Goal: Information Seeking & Learning: Learn about a topic

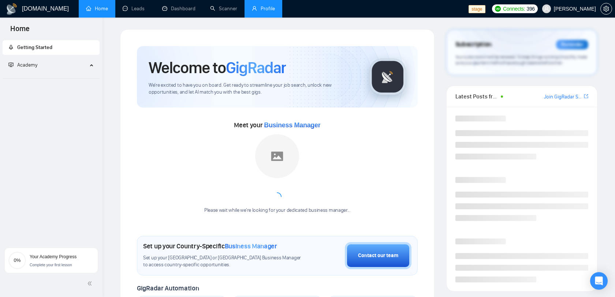
click at [255, 12] on link "Profile" at bounding box center [263, 8] width 23 height 6
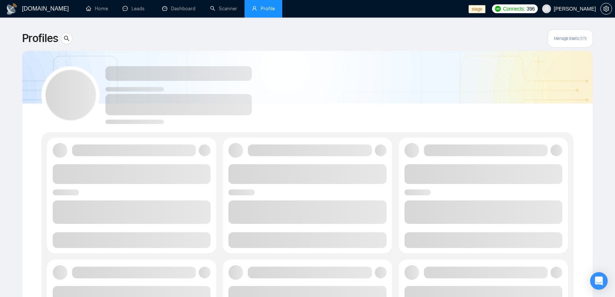
click at [582, 9] on span "[PERSON_NAME]" at bounding box center [575, 9] width 42 height 0
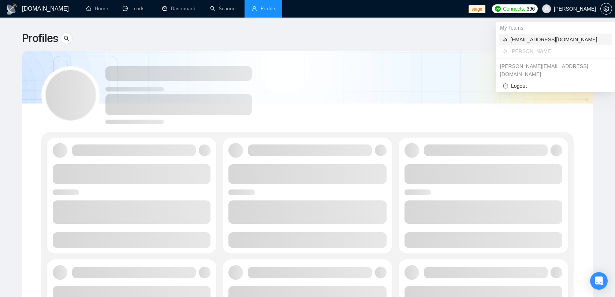
click at [537, 41] on span "[EMAIL_ADDRESS][DOMAIN_NAME]" at bounding box center [558, 39] width 97 height 8
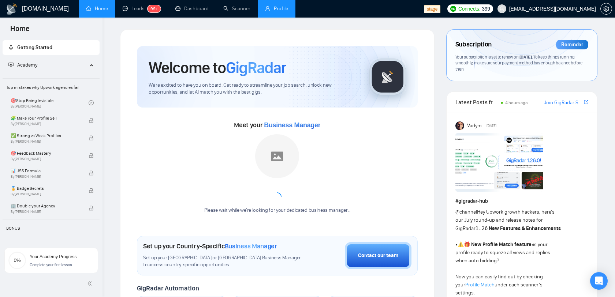
click at [268, 6] on link "Profile" at bounding box center [276, 8] width 23 height 6
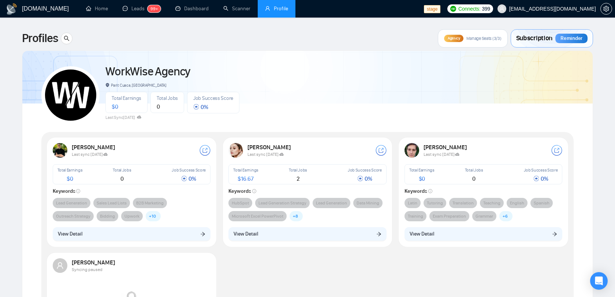
click at [155, 149] on div "[PERSON_NAME]" at bounding box center [136, 147] width 128 height 7
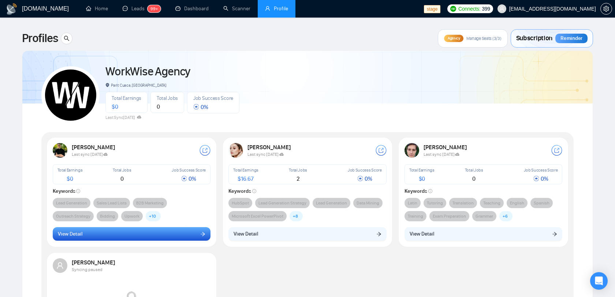
click at [142, 241] on button "View Detail" at bounding box center [132, 234] width 158 height 14
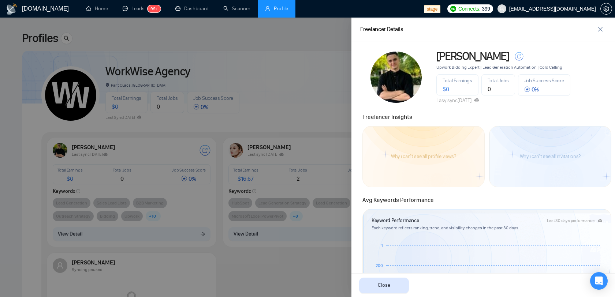
click at [435, 151] on div "Why i can't see all profile views?" at bounding box center [423, 156] width 83 height 23
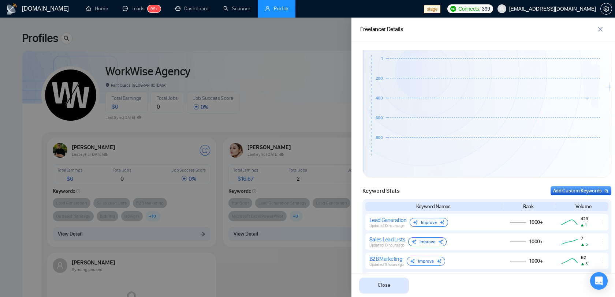
scroll to position [188, 0]
click at [280, 74] on div at bounding box center [307, 158] width 615 height 280
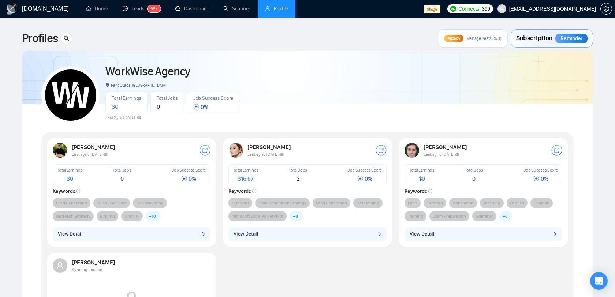
click at [562, 9] on span "[EMAIL_ADDRESS][DOMAIN_NAME]" at bounding box center [552, 9] width 87 height 0
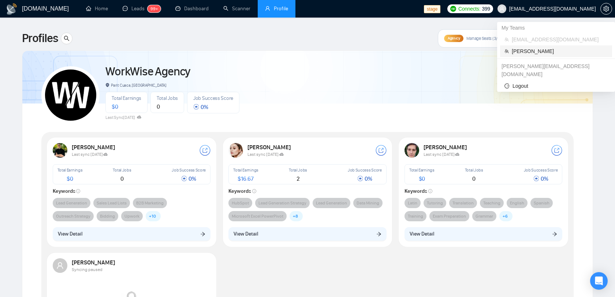
click at [531, 53] on span "[PERSON_NAME]" at bounding box center [559, 51] width 96 height 8
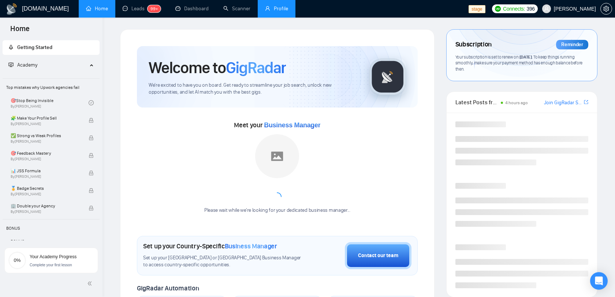
click at [267, 8] on link "Profile" at bounding box center [276, 8] width 23 height 6
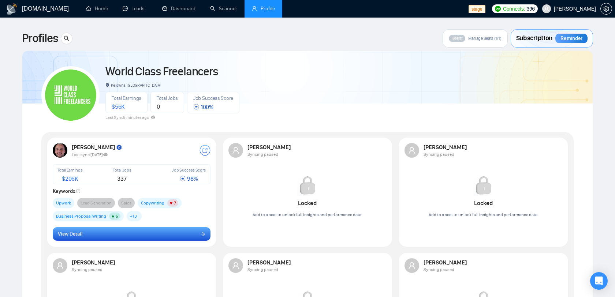
click at [147, 236] on button "View Detail" at bounding box center [132, 234] width 158 height 14
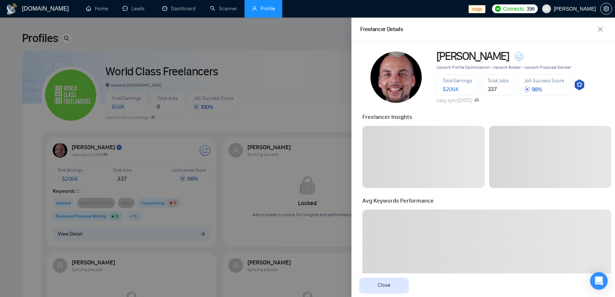
click at [163, 214] on div at bounding box center [307, 158] width 615 height 280
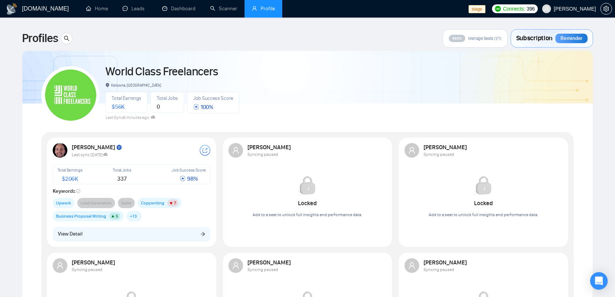
click at [165, 204] on span "Copywriting 7" at bounding box center [160, 203] width 44 height 10
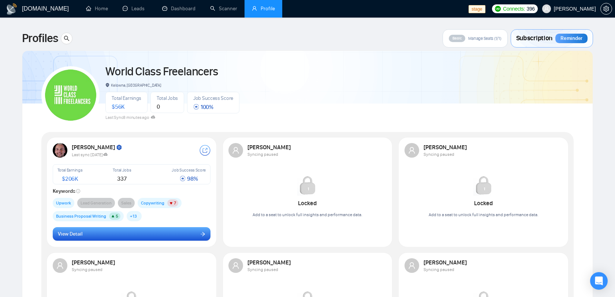
click at [162, 232] on button "View Detail" at bounding box center [132, 234] width 158 height 14
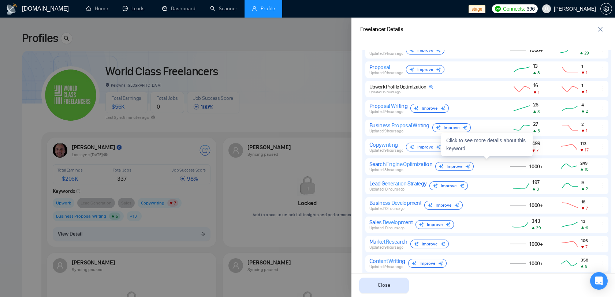
scroll to position [400, 0]
click at [604, 166] on icon "ellipsis" at bounding box center [603, 165] width 6 height 6
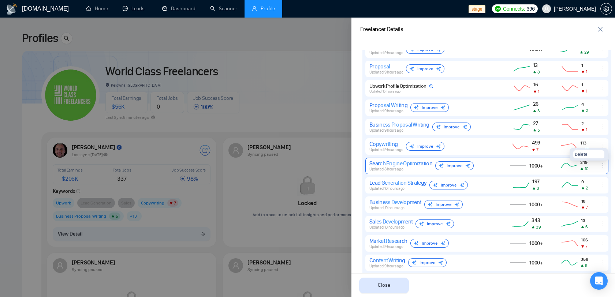
click at [604, 166] on icon "ellipsis" at bounding box center [603, 165] width 6 height 6
click at [452, 166] on div "Improve" at bounding box center [454, 165] width 38 height 9
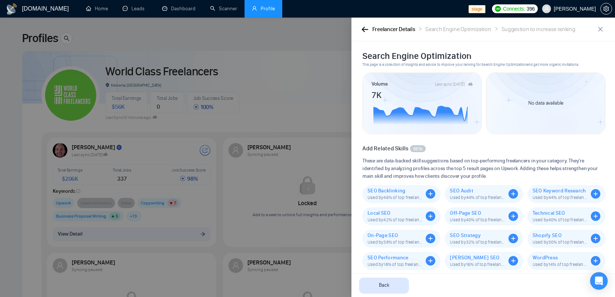
scroll to position [30, 0]
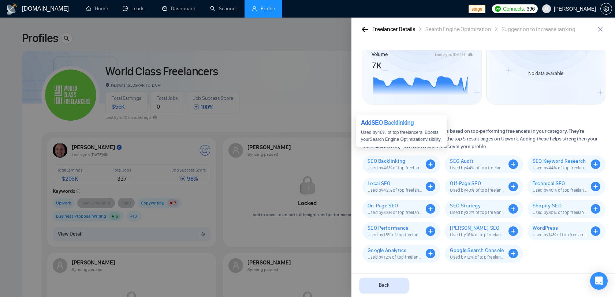
click at [428, 162] on icon "plus-circle" at bounding box center [431, 165] width 10 height 10
click at [431, 163] on icon "plus-circle" at bounding box center [431, 165] width 10 height 10
click at [511, 164] on icon "plus-circle" at bounding box center [513, 165] width 10 height 10
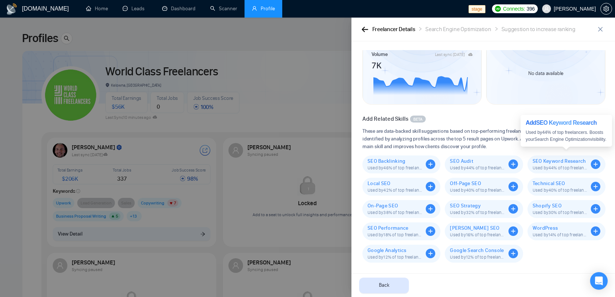
click at [594, 162] on icon "plus-circle" at bounding box center [596, 165] width 10 height 10
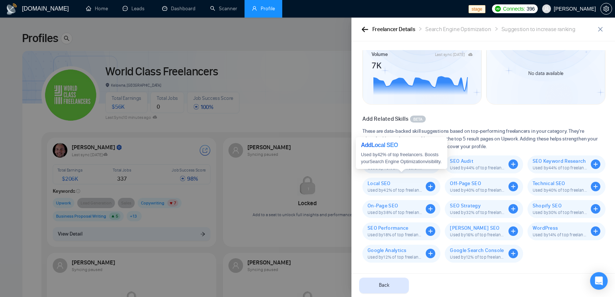
click at [431, 186] on icon "plus-circle" at bounding box center [431, 187] width 10 height 10
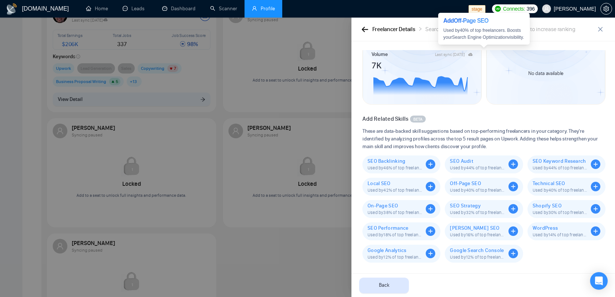
scroll to position [143, 0]
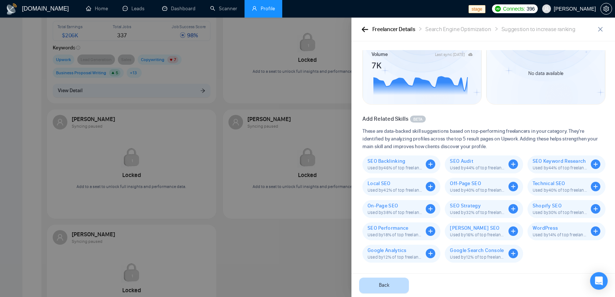
click at [385, 279] on button "Back" at bounding box center [384, 286] width 50 height 16
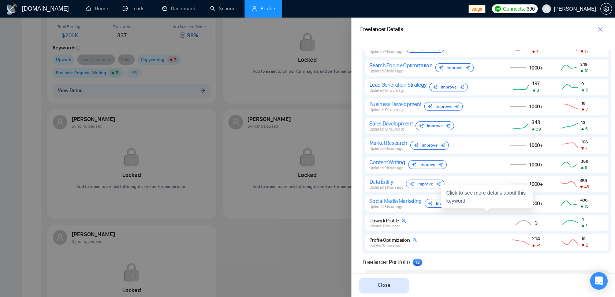
scroll to position [526, 0]
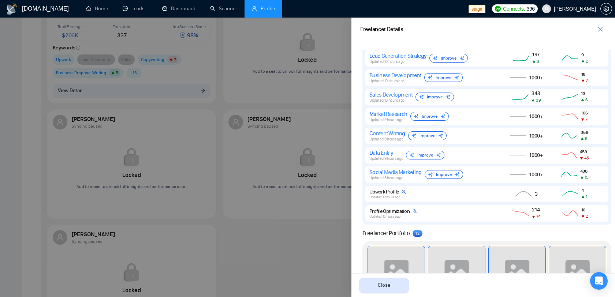
click at [276, 240] on div at bounding box center [307, 158] width 615 height 280
